Goal: Task Accomplishment & Management: Complete application form

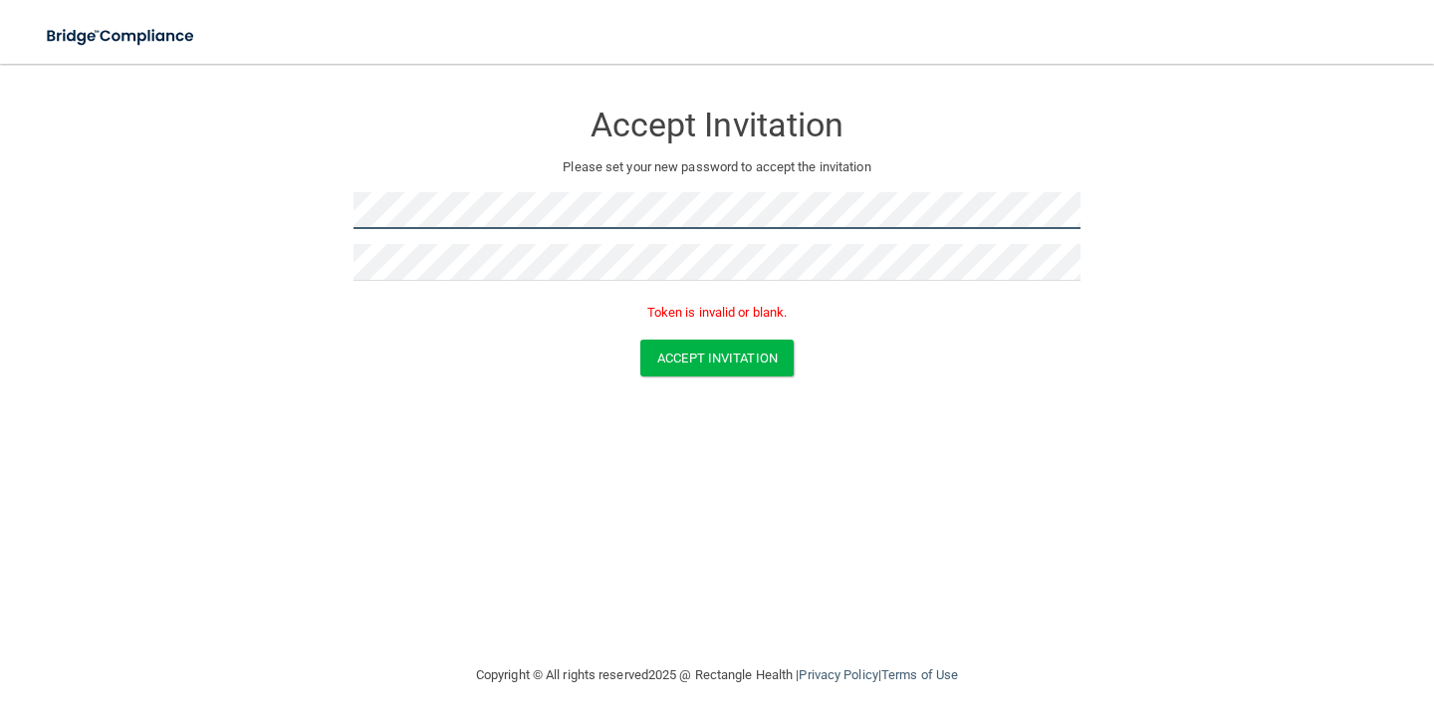
click at [216, 232] on form "Accept Invitation Please set your new password to accept the invitation Token i…" at bounding box center [717, 242] width 1355 height 317
